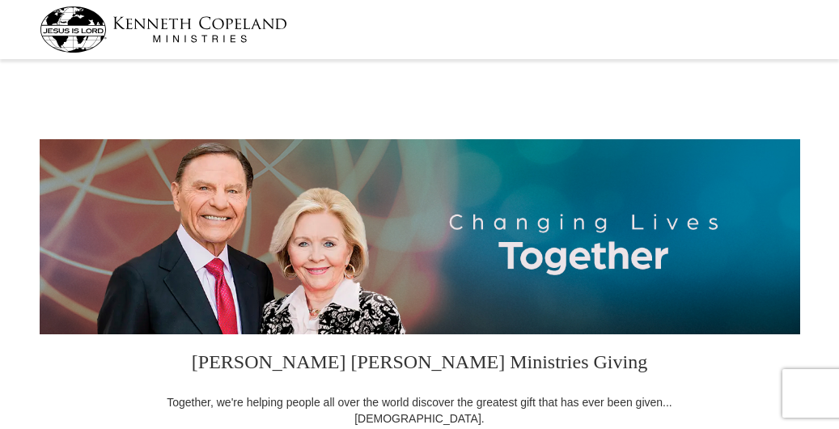
select select "CA"
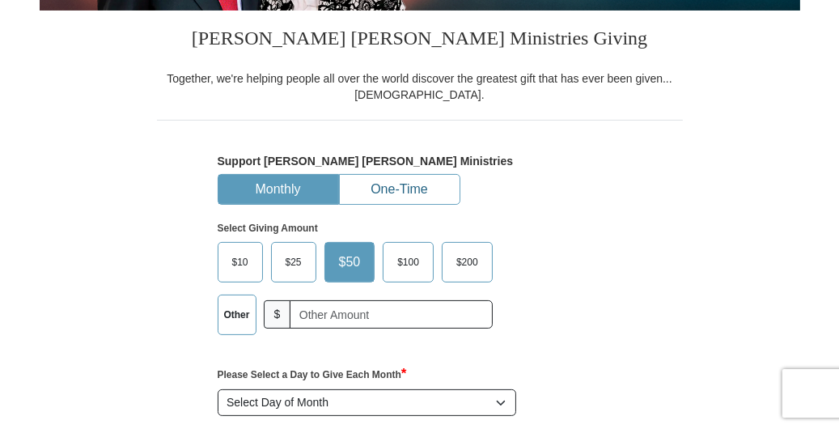
click at [389, 188] on button "One-Time" at bounding box center [400, 190] width 120 height 30
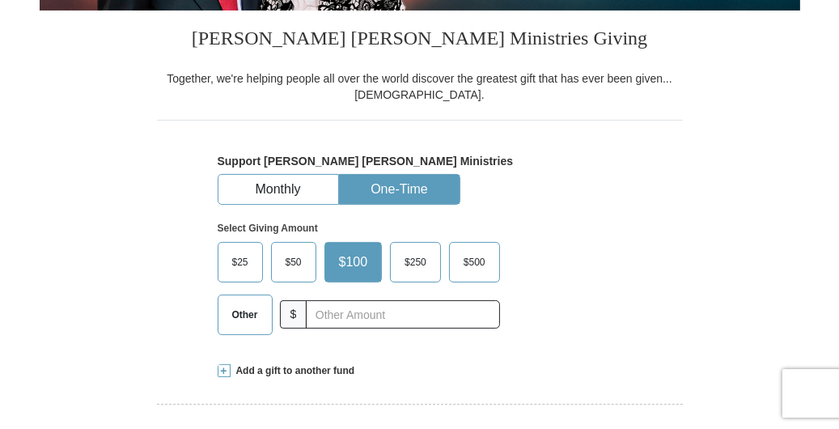
click at [296, 262] on span "$50" at bounding box center [294, 262] width 32 height 24
click at [0, 0] on input "$50" at bounding box center [0, 0] width 0 height 0
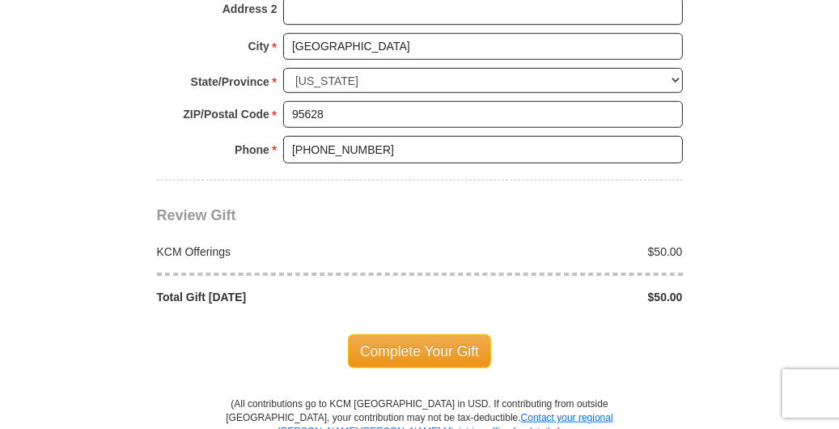
scroll to position [1376, 0]
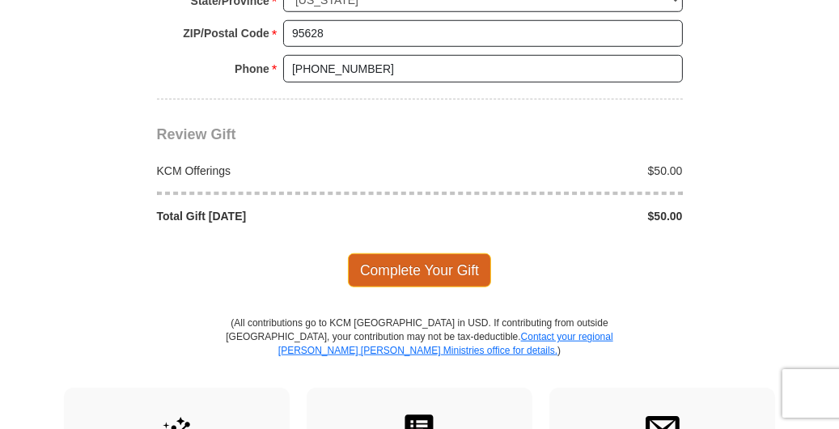
click at [417, 255] on span "Complete Your Gift" at bounding box center [419, 270] width 143 height 34
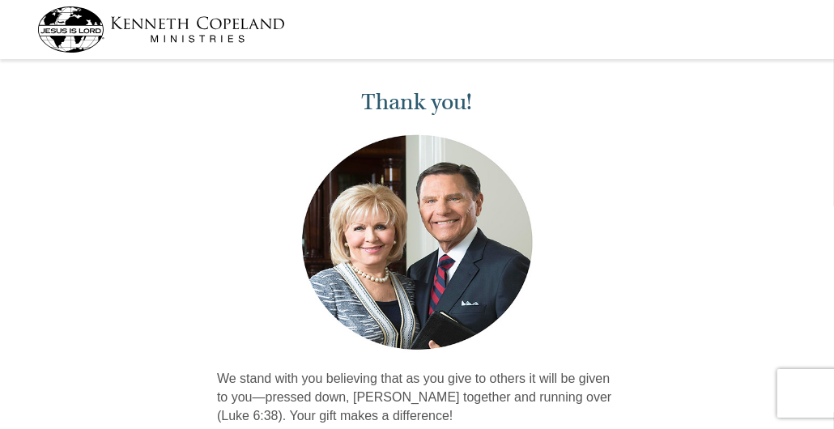
scroll to position [162, 0]
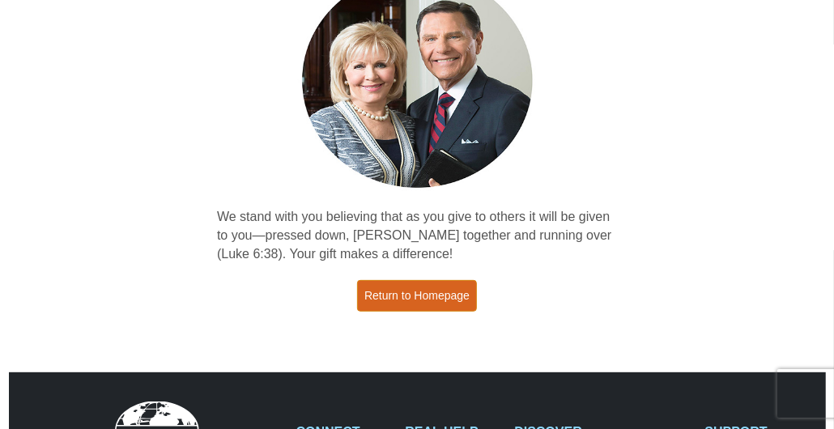
click at [443, 291] on link "Return to Homepage" at bounding box center [417, 296] width 120 height 32
